Goal: Task Accomplishment & Management: Use online tool/utility

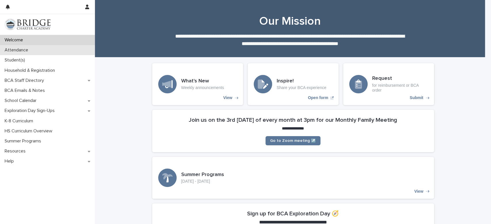
click at [14, 49] on p "Attendance" at bounding box center [17, 49] width 30 height 5
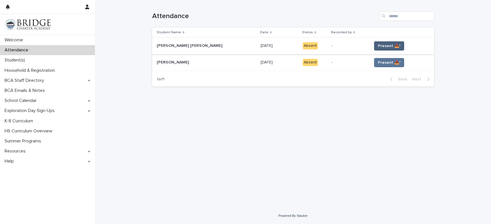
click at [377, 47] on span "Present 📥*" at bounding box center [388, 46] width 23 height 6
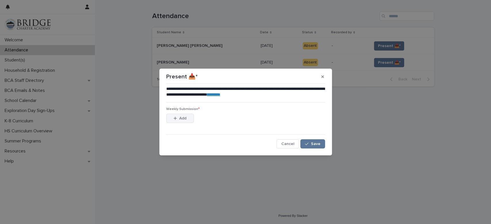
click at [187, 120] on button "Add" at bounding box center [180, 118] width 28 height 9
